Goal: Task Accomplishment & Management: Use online tool/utility

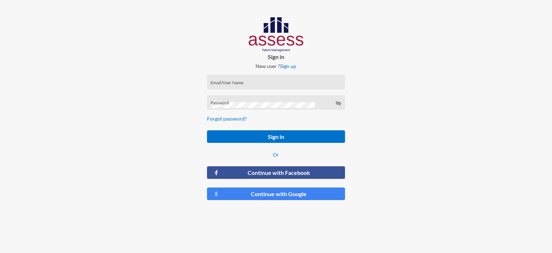
click at [222, 77] on div "Email/User Name" at bounding box center [276, 82] width 138 height 15
type input "ش"
type input "a30303161400081"
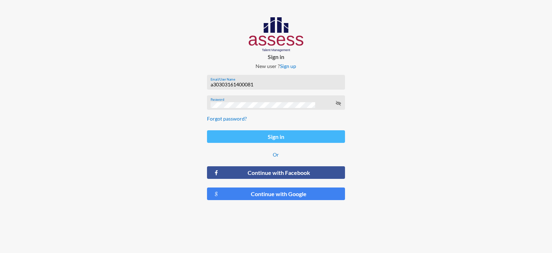
click at [250, 134] on button "Sign in" at bounding box center [276, 136] width 138 height 13
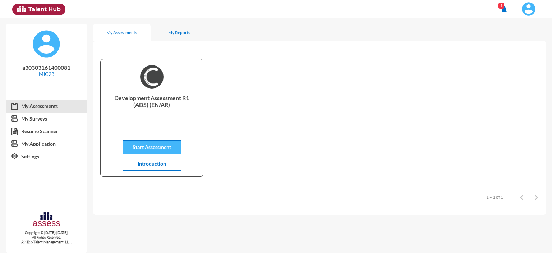
click at [146, 142] on button "Start Assessment" at bounding box center [152, 147] width 59 height 14
